Goal: Find specific page/section: Find specific page/section

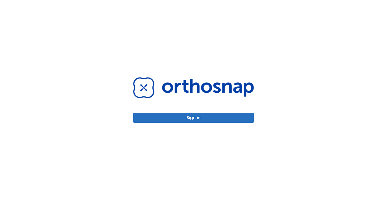
click at [206, 121] on button "Sign in" at bounding box center [193, 118] width 121 height 10
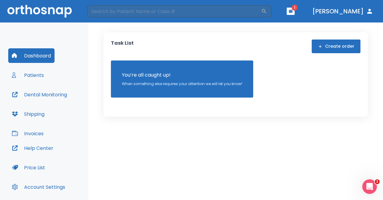
click at [292, 10] on icon "button" at bounding box center [291, 11] width 4 height 3
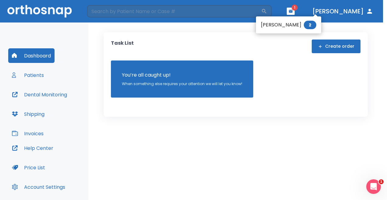
click at [304, 28] on span "2" at bounding box center [310, 25] width 12 height 9
